Goal: Transaction & Acquisition: Purchase product/service

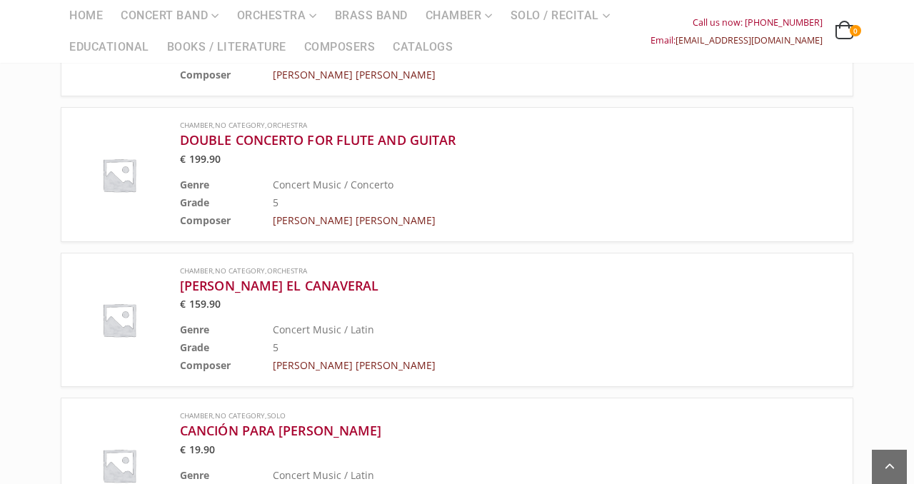
scroll to position [1128, 0]
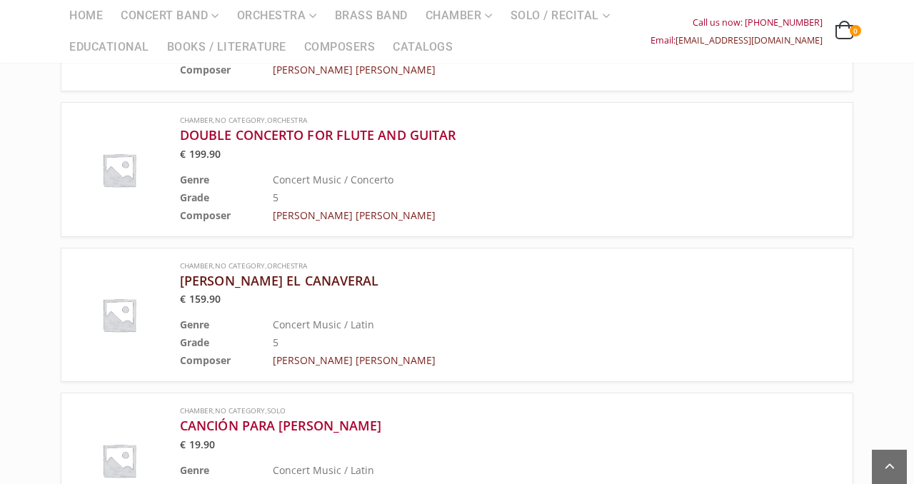
click at [277, 272] on h3 "[PERSON_NAME] EL CANAVERAL" at bounding box center [474, 280] width 589 height 17
